Goal: Browse casually: Explore the website without a specific task or goal

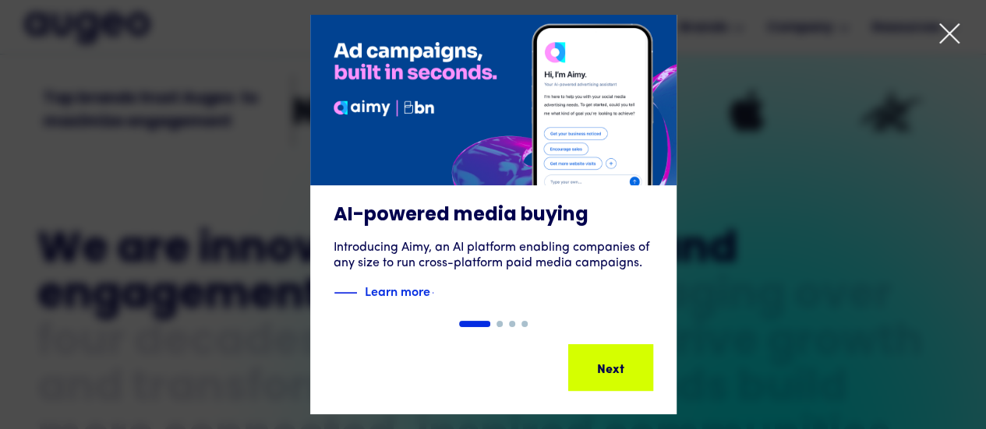
click at [947, 31] on icon at bounding box center [949, 33] width 19 height 19
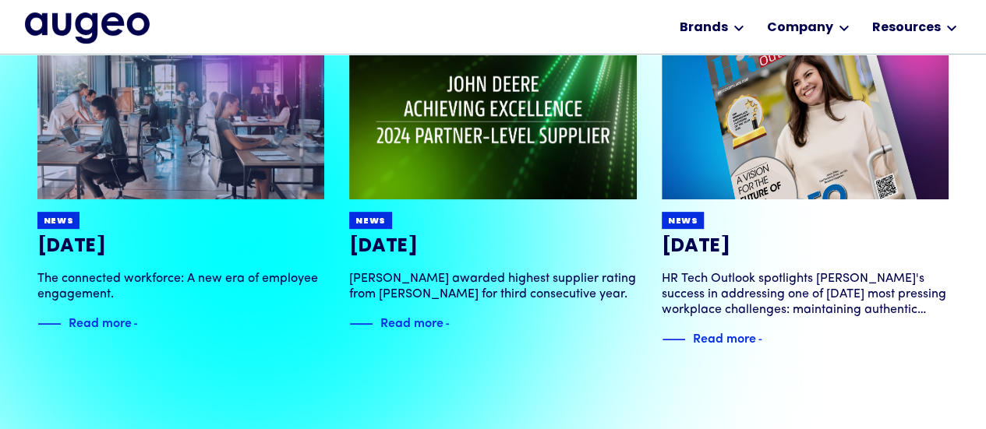
scroll to position [3139, 0]
